Goal: Task Accomplishment & Management: Manage account settings

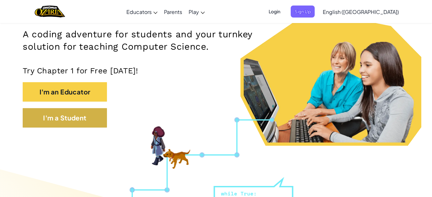
scroll to position [99, 0]
click at [65, 120] on button "I'm a Student" at bounding box center [65, 117] width 84 height 19
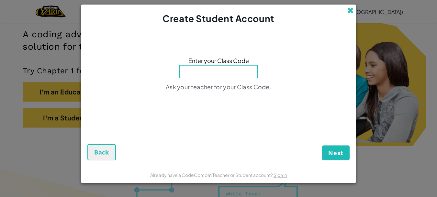
click at [351, 12] on span at bounding box center [350, 10] width 7 height 7
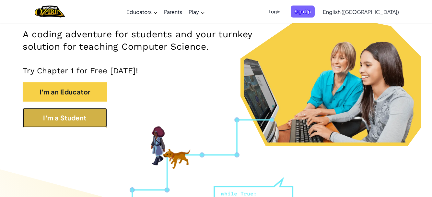
click at [79, 120] on button "I'm a Student" at bounding box center [65, 117] width 84 height 19
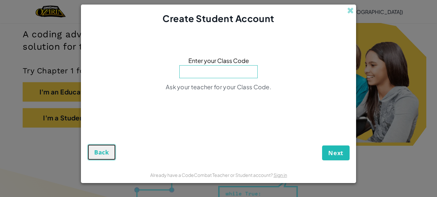
click at [100, 152] on span "Back" at bounding box center [101, 152] width 15 height 8
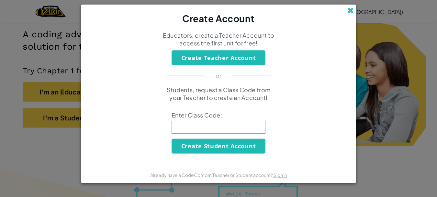
click at [347, 11] on span at bounding box center [350, 10] width 7 height 7
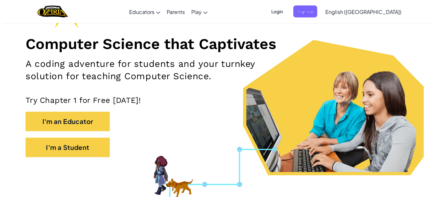
scroll to position [66, 0]
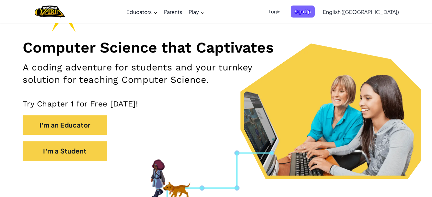
click at [284, 13] on span "Login" at bounding box center [274, 12] width 19 height 12
click at [313, 12] on div at bounding box center [362, 59] width 127 height 107
click at [283, 40] on h1 "Computer Science that Captivates" at bounding box center [216, 47] width 386 height 18
click at [284, 10] on span "Login" at bounding box center [274, 12] width 19 height 12
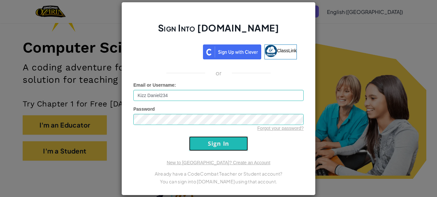
click at [216, 144] on input "Sign In" at bounding box center [218, 143] width 59 height 15
